Goal: Task Accomplishment & Management: Complete application form

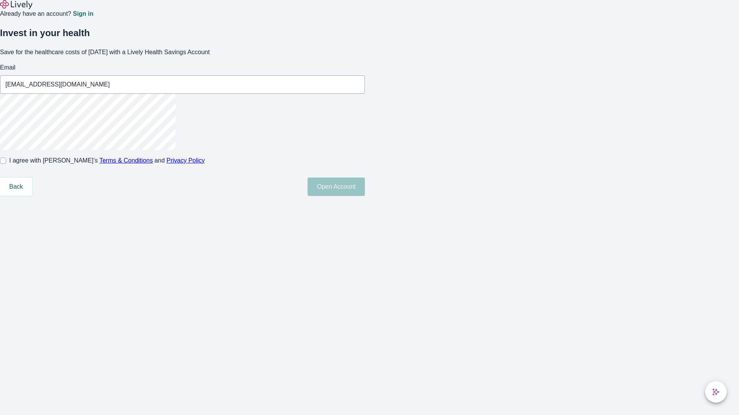
click at [6, 164] on input "I agree with Lively’s Terms & Conditions and Privacy Policy" at bounding box center [3, 161] width 6 height 6
checkbox input "true"
click at [365, 196] on button "Open Account" at bounding box center [335, 187] width 57 height 18
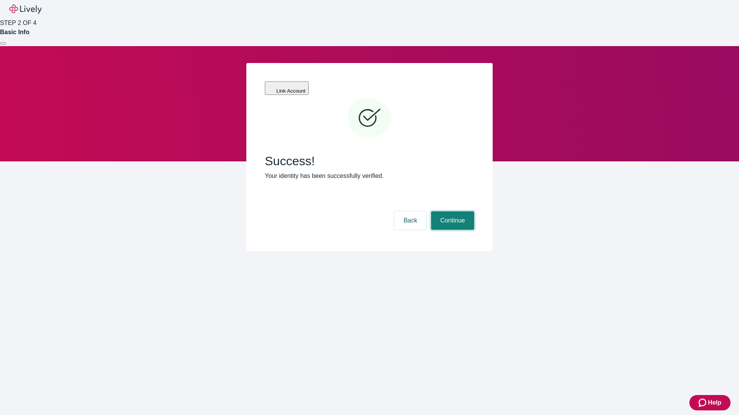
click at [451, 212] on button "Continue" at bounding box center [452, 221] width 43 height 18
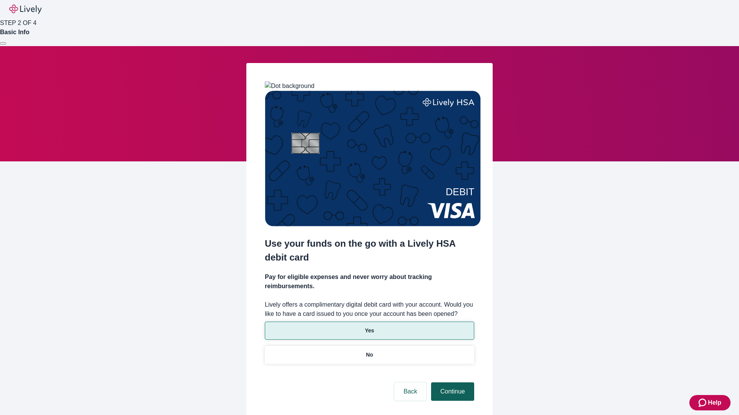
click at [369, 327] on p "Yes" at bounding box center [369, 331] width 9 height 8
click at [451, 383] on button "Continue" at bounding box center [452, 392] width 43 height 18
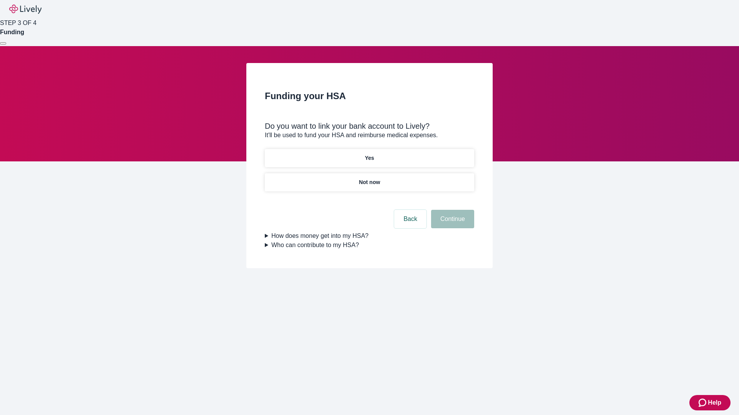
click at [369, 179] on p "Not now" at bounding box center [369, 183] width 21 height 8
click at [451, 224] on button "Continue" at bounding box center [452, 219] width 43 height 18
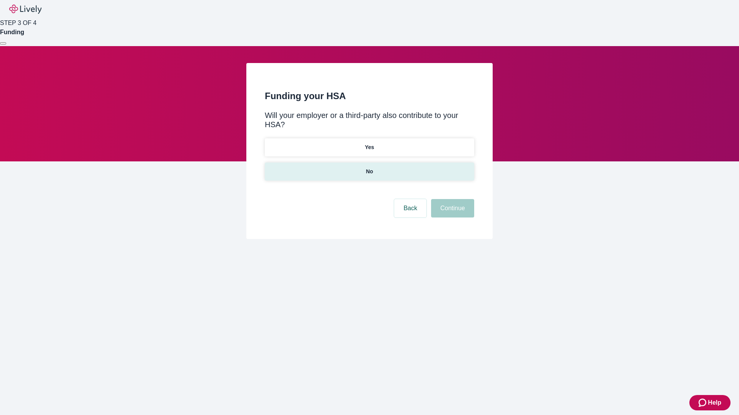
click at [369, 168] on p "No" at bounding box center [369, 172] width 7 height 8
click at [451, 199] on button "Continue" at bounding box center [452, 208] width 43 height 18
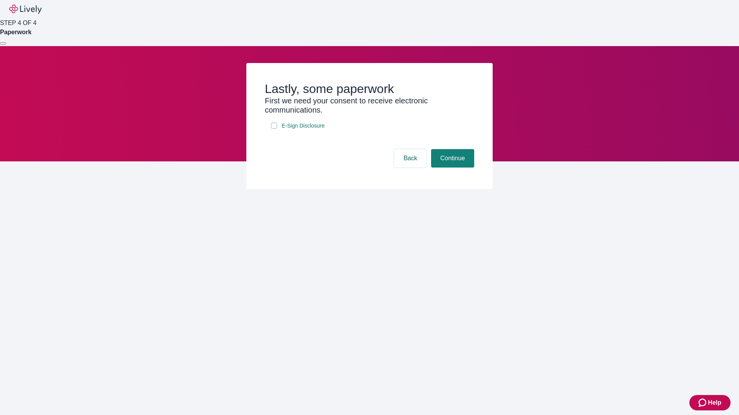
click at [274, 129] on input "E-Sign Disclosure" at bounding box center [274, 126] width 6 height 6
checkbox input "true"
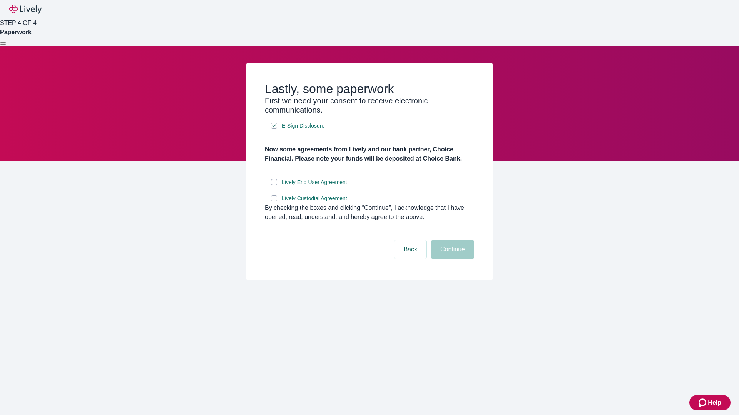
click at [274, 185] on input "Lively End User Agreement" at bounding box center [274, 182] width 6 height 6
checkbox input "true"
click at [274, 202] on input "Lively Custodial Agreement" at bounding box center [274, 198] width 6 height 6
checkbox input "true"
click at [451, 259] on button "Continue" at bounding box center [452, 249] width 43 height 18
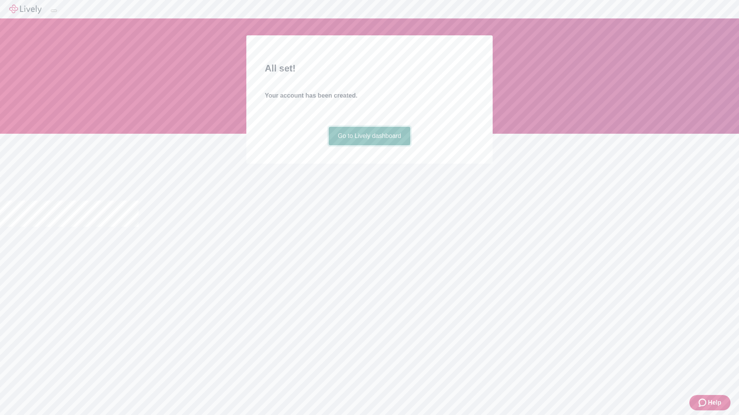
click at [369, 145] on link "Go to Lively dashboard" at bounding box center [370, 136] width 82 height 18
